Goal: Obtain resource: Download file/media

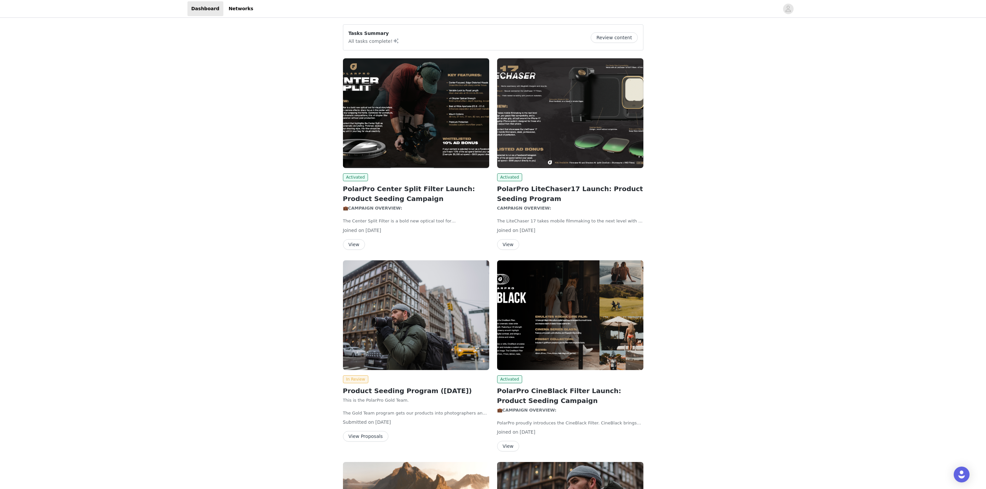
click at [433, 135] on img at bounding box center [416, 113] width 146 height 110
click at [394, 130] on img at bounding box center [416, 113] width 146 height 110
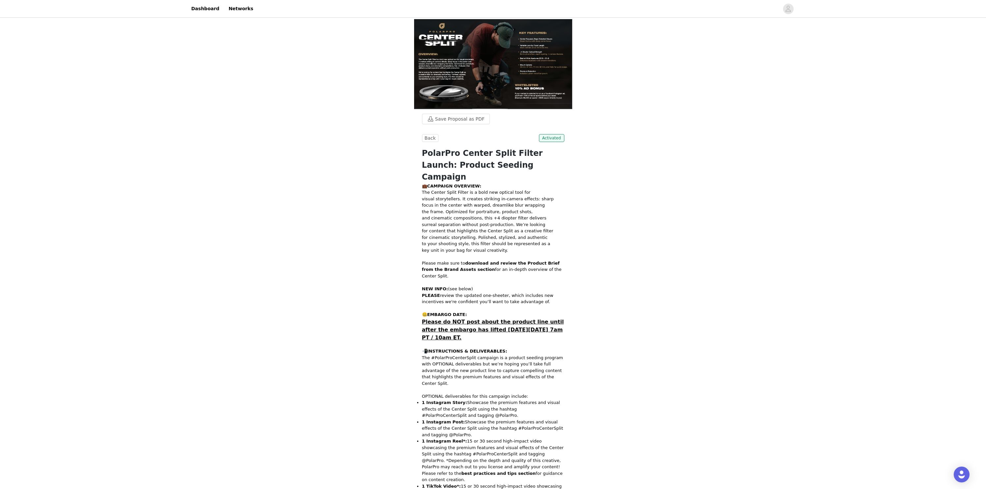
click at [479, 91] on img at bounding box center [493, 64] width 158 height 90
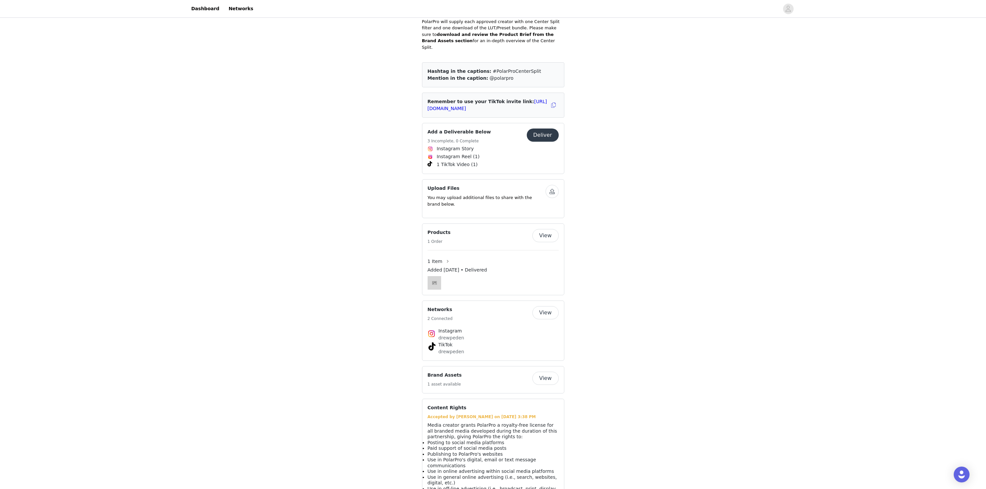
scroll to position [691, 0]
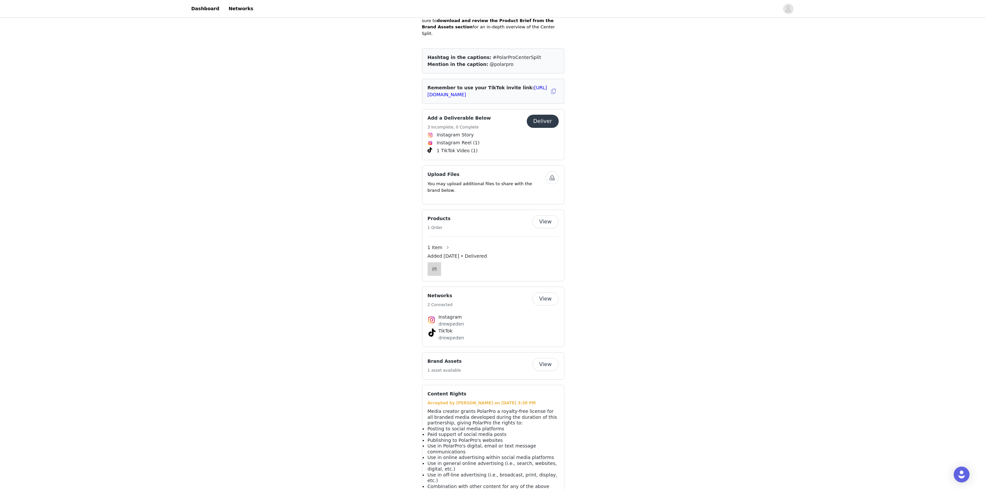
click at [540, 358] on button "View" at bounding box center [546, 364] width 26 height 13
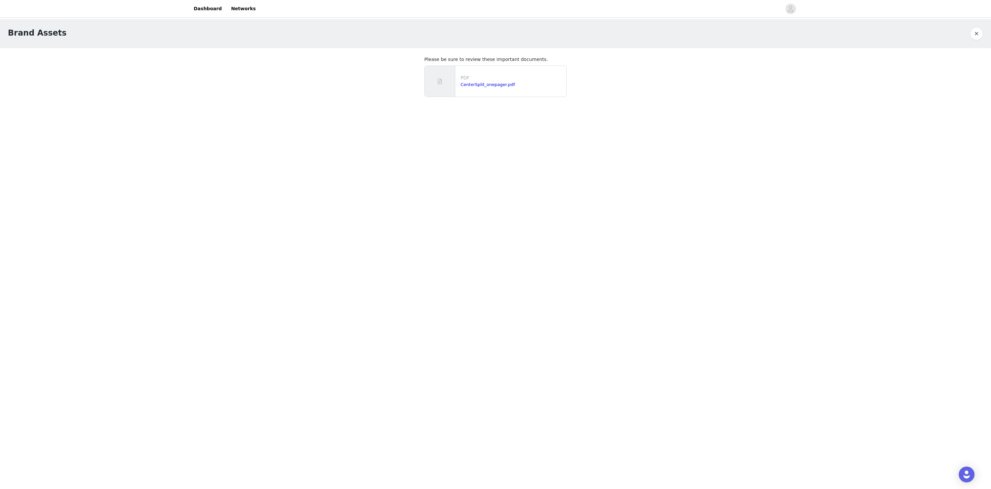
click at [471, 87] on div "CenterSplit_onepager.pdf" at bounding box center [512, 84] width 103 height 7
click at [475, 85] on link "CenterSplit_onepager.pdf" at bounding box center [488, 84] width 54 height 5
